Goal: Task Accomplishment & Management: Complete application form

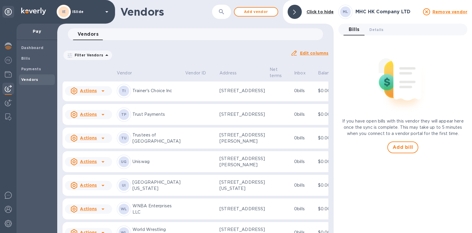
scroll to position [813, 0]
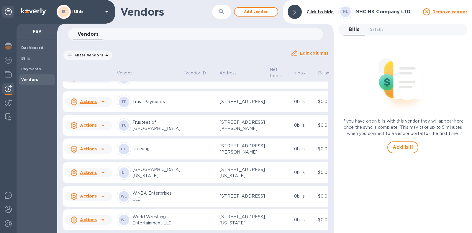
click at [106, 58] on icon at bounding box center [102, 54] width 7 height 7
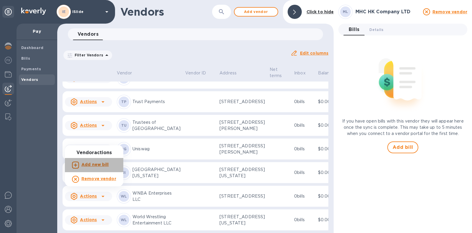
click at [96, 162] on b "Add new bill" at bounding box center [94, 164] width 27 height 5
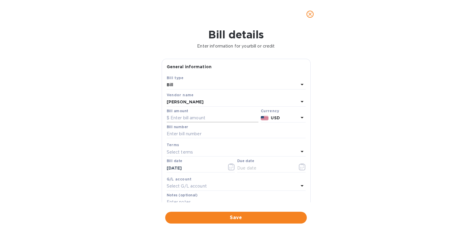
click at [204, 116] on input "text" at bounding box center [213, 118] width 92 height 9
type input "1,200"
click at [212, 132] on input "text" at bounding box center [236, 133] width 139 height 9
click at [213, 134] on input "Pay through" at bounding box center [236, 133] width 139 height 9
type input "Pay through 8-30"
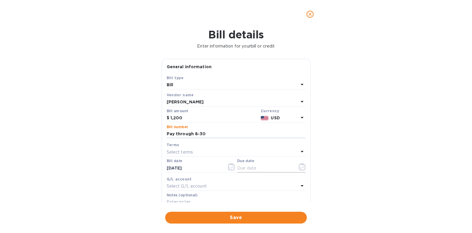
click at [302, 167] on icon "button" at bounding box center [302, 166] width 7 height 7
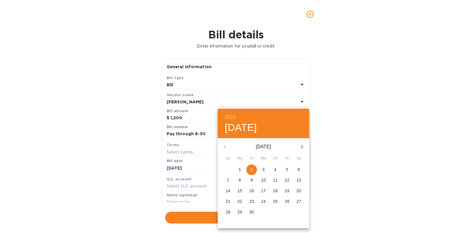
click at [286, 168] on p "5" at bounding box center [287, 169] width 2 height 6
type input "[DATE]"
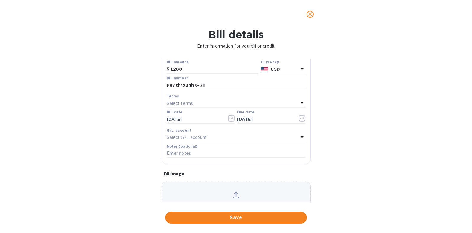
scroll to position [73, 0]
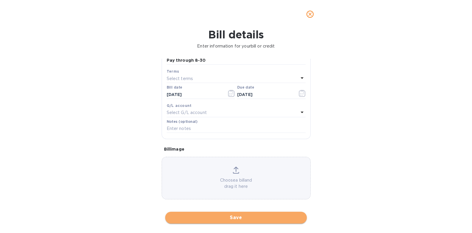
click at [244, 216] on span "Save" at bounding box center [236, 217] width 132 height 7
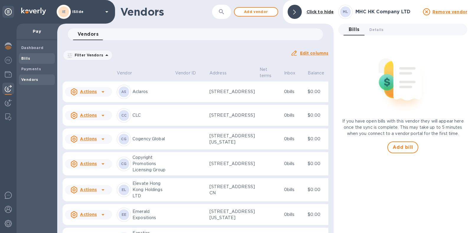
click at [25, 59] on b "Bills" at bounding box center [25, 58] width 9 height 4
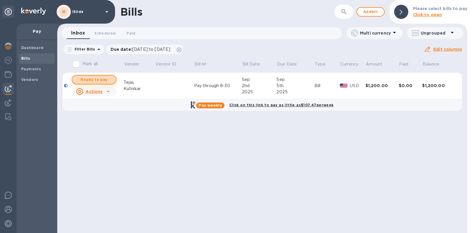
click at [93, 82] on span "Ready to pay" at bounding box center [94, 79] width 34 height 7
checkbox input "true"
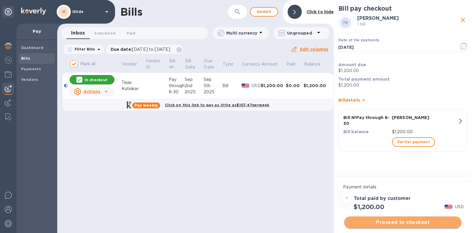
click at [407, 225] on span "Proceed to checkout" at bounding box center [403, 222] width 108 height 7
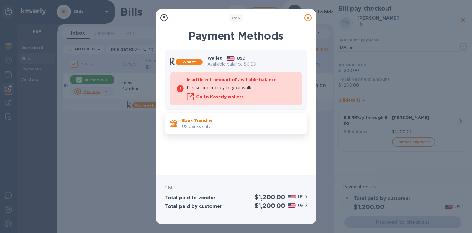
click at [240, 129] on div "Bank Transfer US banks only." at bounding box center [242, 123] width 124 height 17
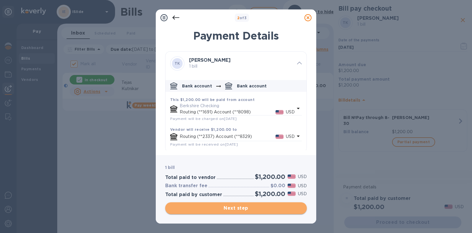
click at [242, 210] on span "Next step" at bounding box center [236, 207] width 132 height 7
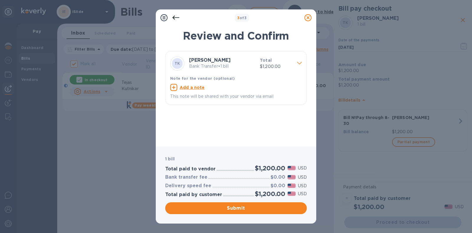
click at [195, 86] on u "Add a note" at bounding box center [192, 87] width 25 height 5
click at [194, 88] on textarea at bounding box center [231, 88] width 122 height 5
type textarea "P"
click at [169, 16] on div at bounding box center [164, 18] width 12 height 12
click at [171, 16] on div at bounding box center [176, 18] width 12 height 12
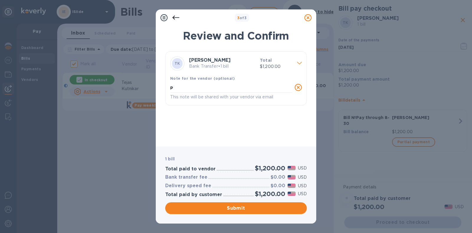
drag, startPoint x: 172, startPoint y: 16, endPoint x: 175, endPoint y: 17, distance: 3.1
click at [172, 17] on icon at bounding box center [175, 17] width 7 height 7
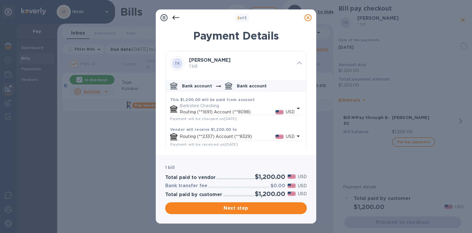
click at [309, 17] on icon at bounding box center [307, 17] width 7 height 7
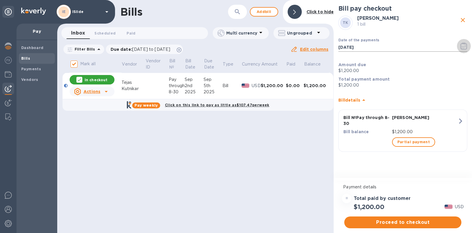
click at [462, 47] on icon "button" at bounding box center [463, 45] width 7 height 7
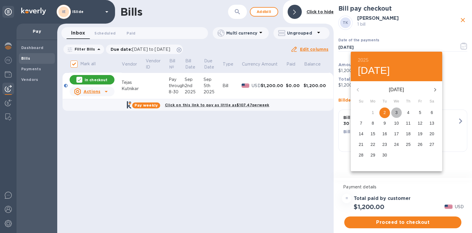
click at [397, 110] on p "3" at bounding box center [396, 112] width 2 height 6
type input "[DATE]"
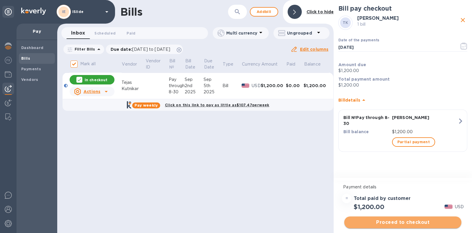
click at [405, 221] on span "Proceed to checkout" at bounding box center [403, 222] width 108 height 7
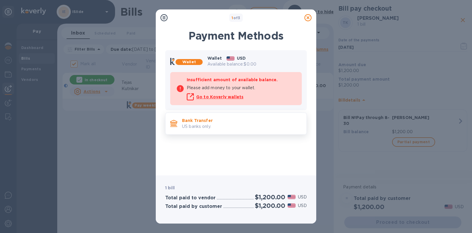
click at [226, 122] on p "Bank Transfer" at bounding box center [242, 120] width 120 height 6
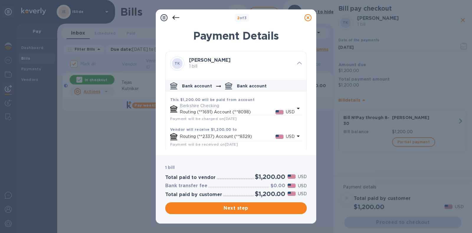
scroll to position [1, 0]
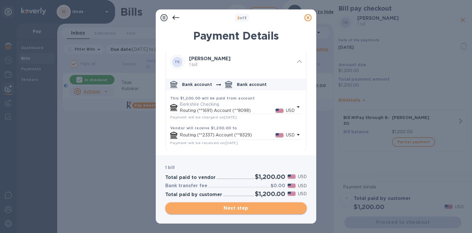
click at [241, 205] on span "Next step" at bounding box center [236, 207] width 132 height 7
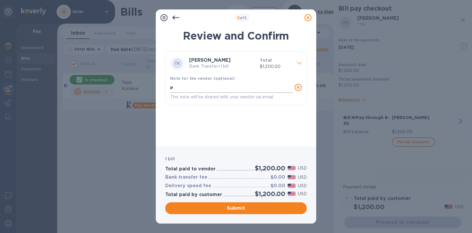
click at [248, 86] on textarea "P" at bounding box center [231, 88] width 122 height 5
type textarea "Pay through 8-30"
click at [258, 209] on span "Submit" at bounding box center [236, 207] width 132 height 7
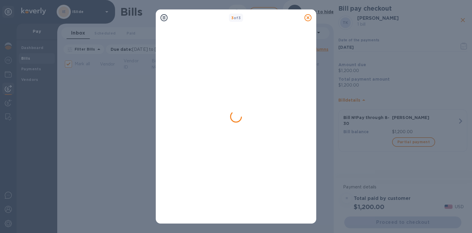
checkbox input "false"
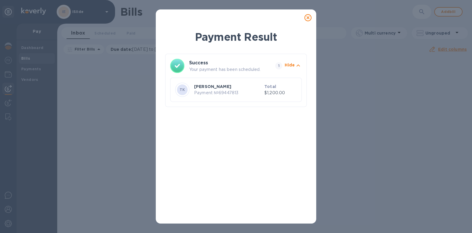
click at [307, 19] on icon at bounding box center [307, 17] width 7 height 7
